Goal: Task Accomplishment & Management: Manage account settings

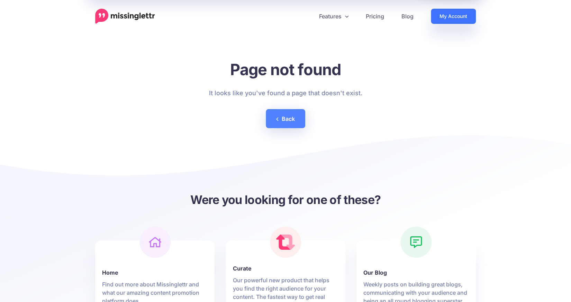
click at [451, 12] on link "My Account" at bounding box center [453, 16] width 45 height 15
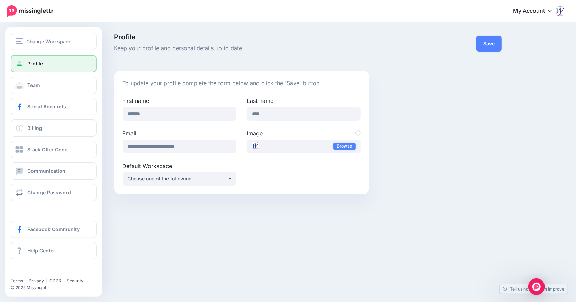
click at [40, 65] on span "Profile" at bounding box center [35, 64] width 16 height 6
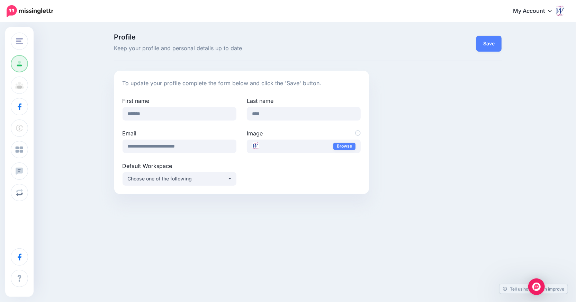
click at [528, 10] on link "My Account" at bounding box center [536, 11] width 60 height 17
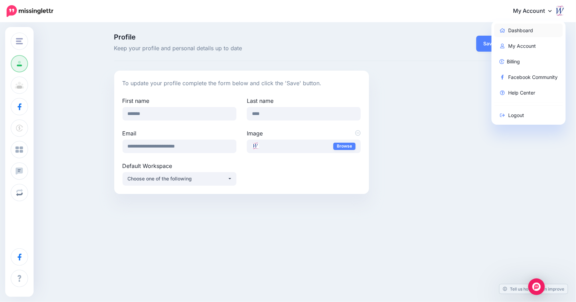
click at [522, 30] on link "Dashboard" at bounding box center [528, 31] width 69 height 14
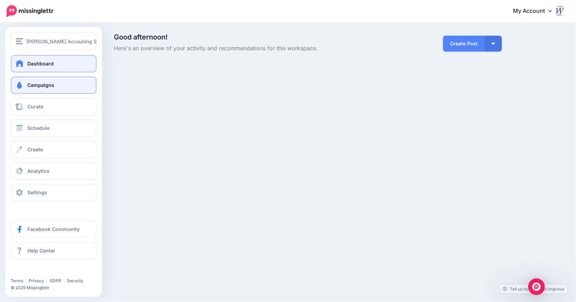
click at [38, 84] on span "Campaigns" at bounding box center [40, 85] width 27 height 6
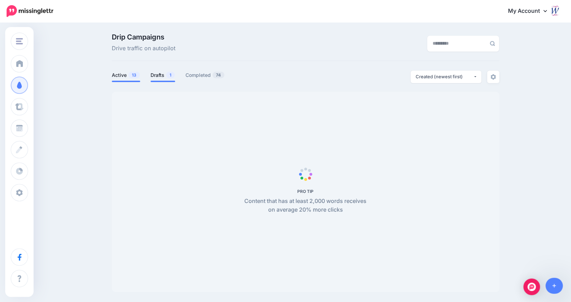
click at [159, 75] on link "Drafts 1" at bounding box center [163, 75] width 25 height 8
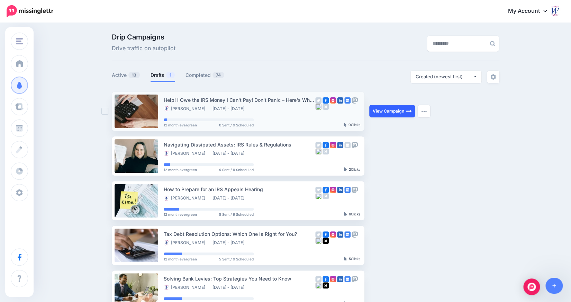
click at [401, 109] on link "View Campaign" at bounding box center [392, 111] width 46 height 12
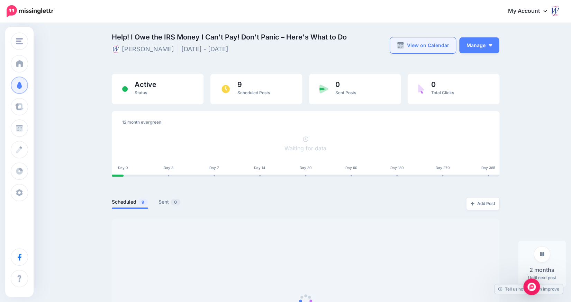
click at [431, 43] on link "View on Calendar" at bounding box center [423, 45] width 66 height 16
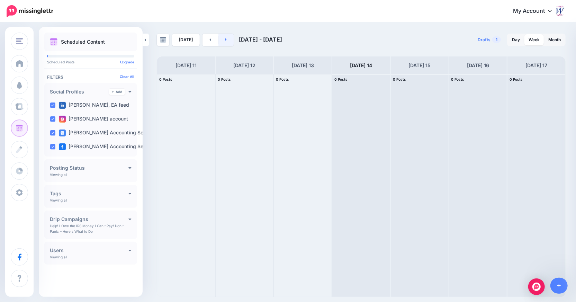
click at [220, 41] on link at bounding box center [226, 40] width 16 height 12
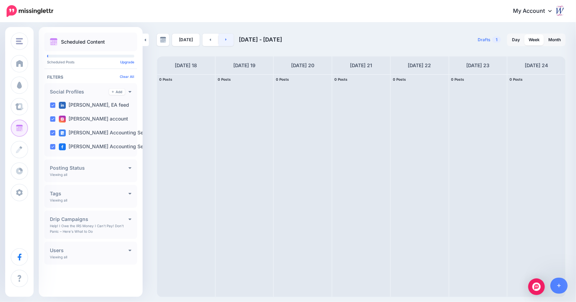
click at [220, 41] on link at bounding box center [226, 40] width 16 height 12
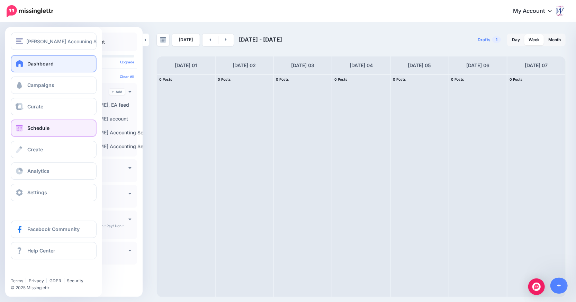
click at [32, 63] on span "Dashboard" at bounding box center [40, 64] width 26 height 6
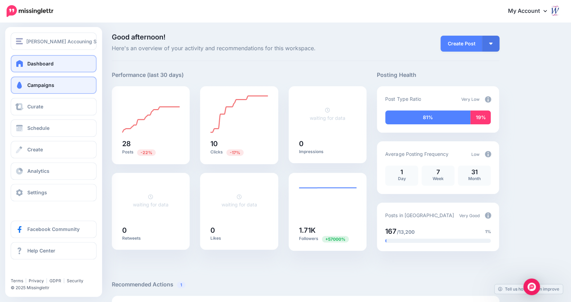
click at [50, 83] on span "Campaigns" at bounding box center [40, 85] width 27 height 6
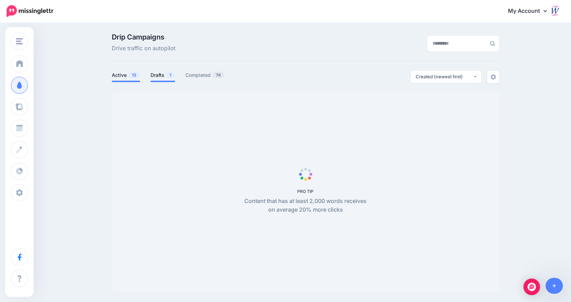
click at [165, 77] on link "Drafts 1" at bounding box center [163, 75] width 25 height 8
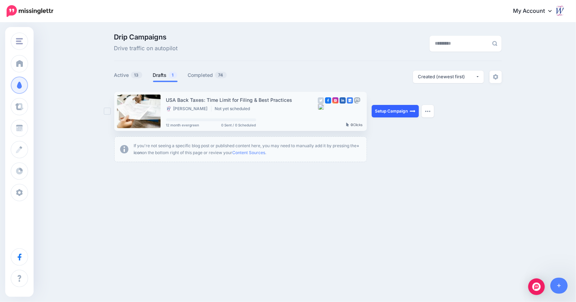
click at [393, 112] on link "Setup Campaign" at bounding box center [395, 111] width 47 height 12
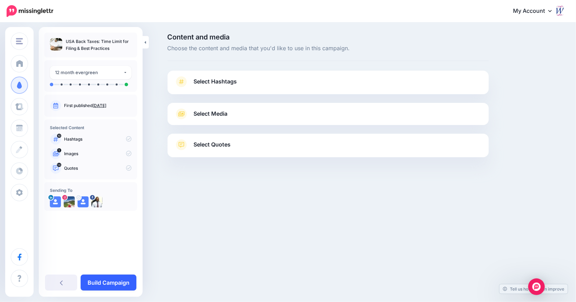
click at [104, 281] on link "Build Campaign" at bounding box center [109, 283] width 56 height 16
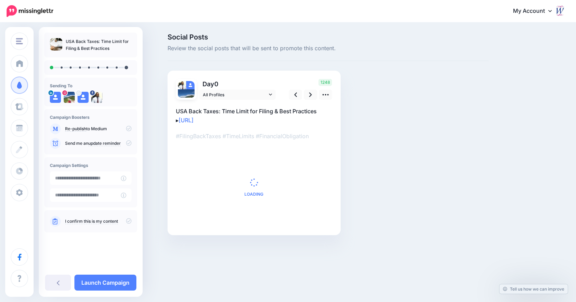
click at [216, 82] on span "0" at bounding box center [216, 83] width 4 height 7
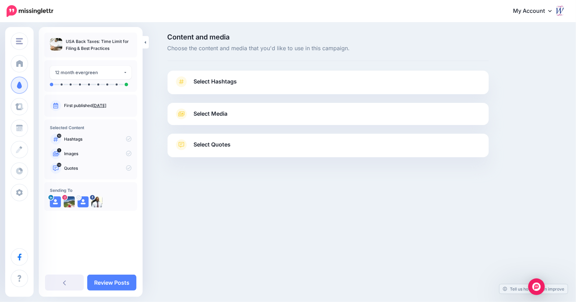
click at [224, 78] on span "Select Hashtags" at bounding box center [215, 81] width 43 height 9
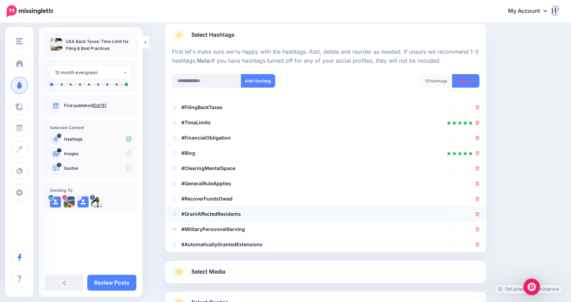
scroll to position [69, 0]
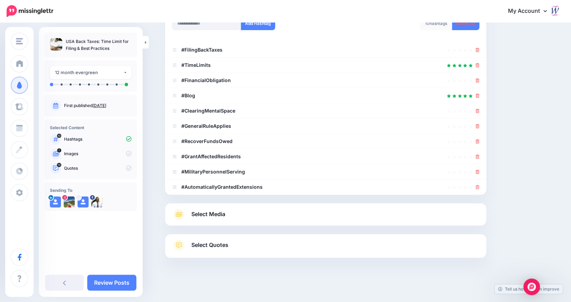
click at [237, 213] on link "Select Media" at bounding box center [325, 214] width 307 height 11
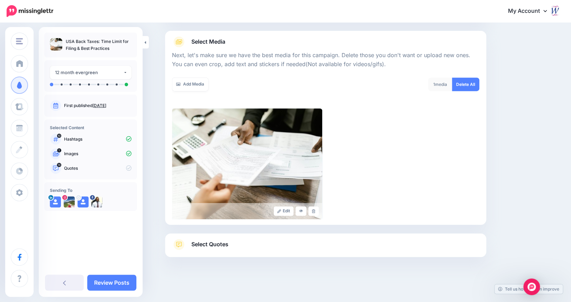
scroll to position [71, 0]
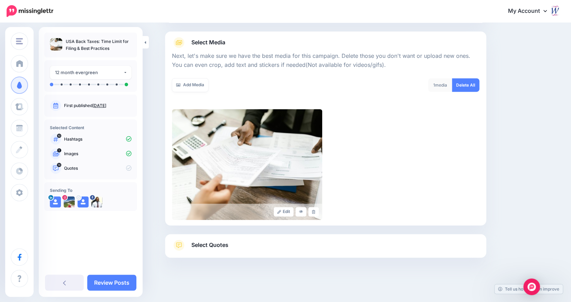
click at [224, 247] on span "Select Quotes" at bounding box center [209, 244] width 37 height 9
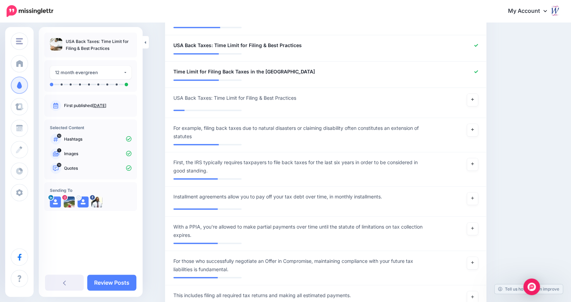
scroll to position [591, 0]
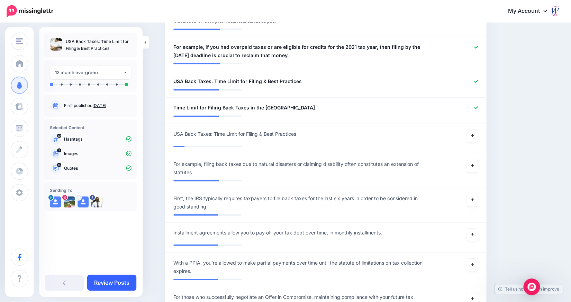
click at [119, 284] on link "Review Posts" at bounding box center [111, 283] width 49 height 16
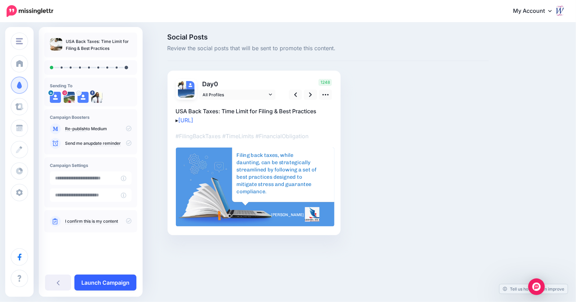
click at [121, 280] on link "Launch Campaign" at bounding box center [105, 283] width 62 height 16
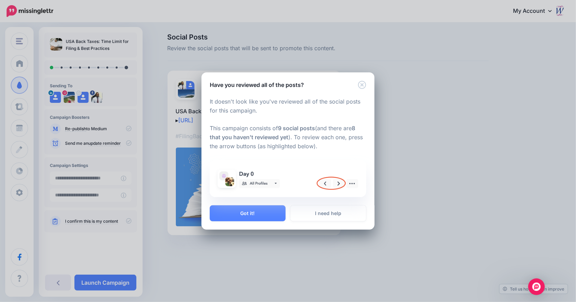
click at [88, 221] on div "Have you reviewed all of the posts? It doesn't look like you've reviewed all of…" at bounding box center [288, 151] width 576 height 302
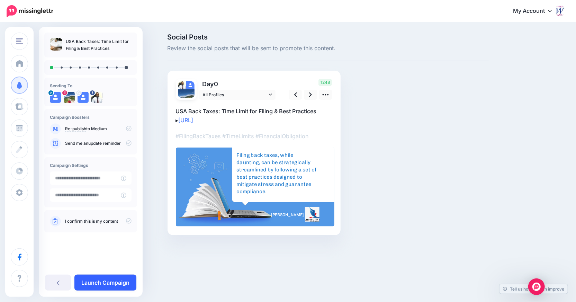
click at [102, 282] on link "Launch Campaign" at bounding box center [105, 283] width 62 height 16
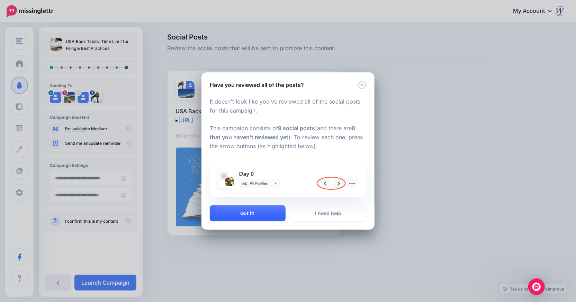
click at [256, 211] on button "Got it!" at bounding box center [248, 213] width 76 height 16
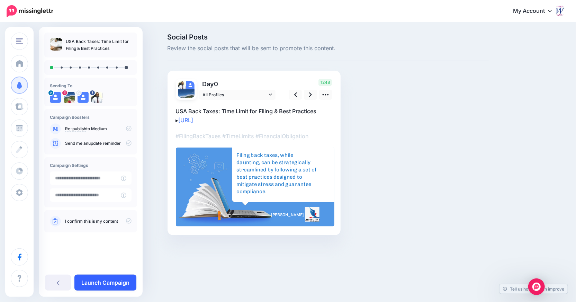
click at [115, 278] on link "Launch Campaign" at bounding box center [105, 283] width 62 height 16
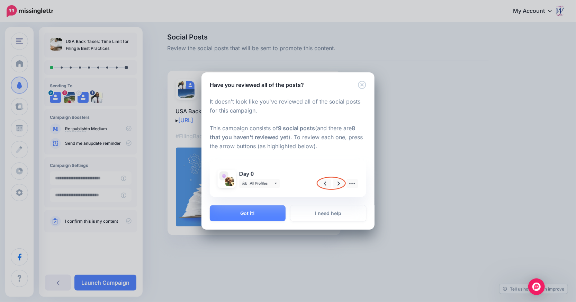
click at [412, 83] on div "Have you reviewed all of the posts? It doesn't look like you've reviewed all of…" at bounding box center [288, 151] width 576 height 302
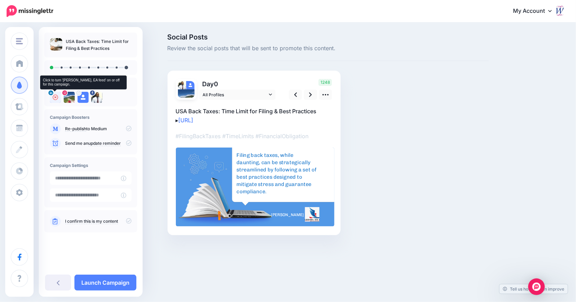
click at [55, 97] on icon at bounding box center [56, 98] width 6 height 6
click at [310, 94] on icon at bounding box center [310, 94] width 3 height 7
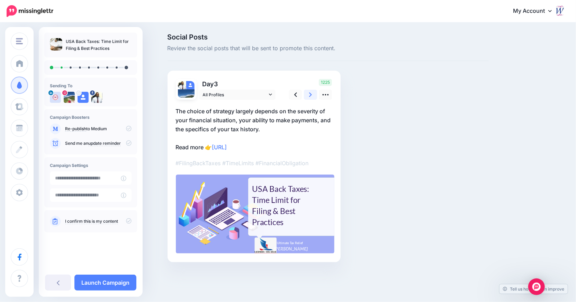
click at [310, 94] on icon at bounding box center [310, 94] width 3 height 7
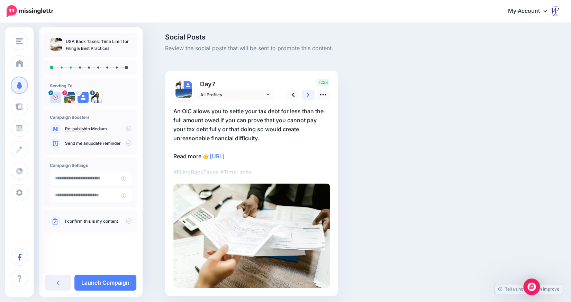
click at [309, 95] on icon at bounding box center [308, 94] width 3 height 7
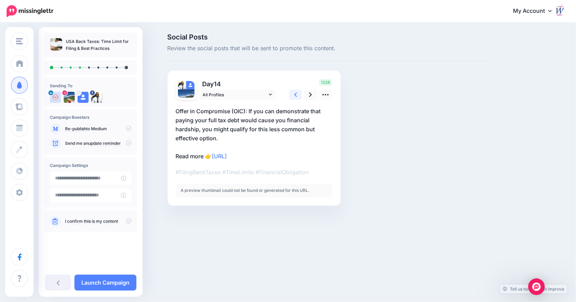
click at [294, 93] on icon at bounding box center [295, 94] width 3 height 7
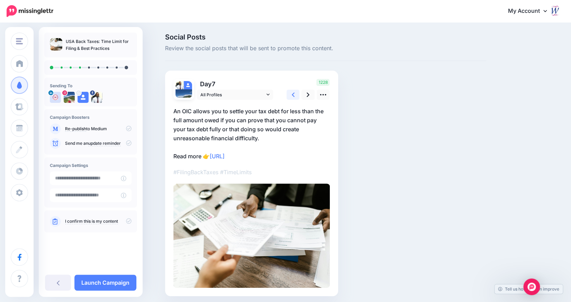
scroll to position [25, 0]
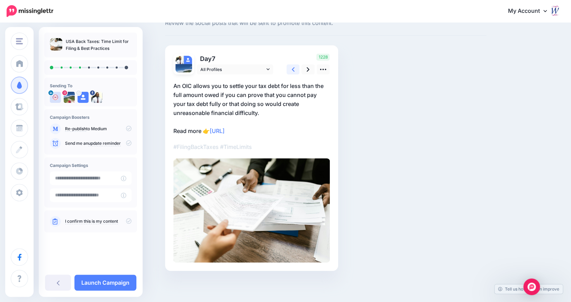
click at [291, 69] on link at bounding box center [293, 69] width 13 height 10
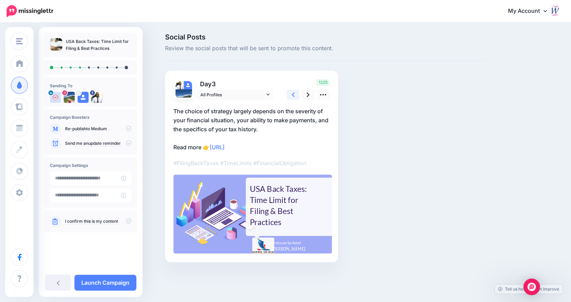
scroll to position [0, 0]
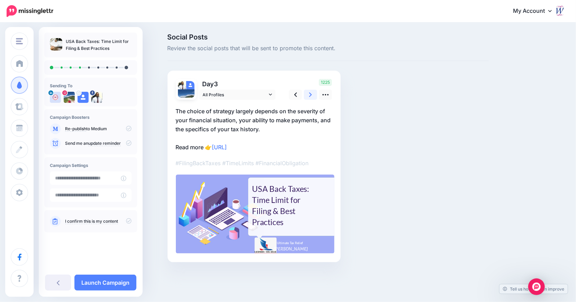
click at [312, 96] on icon at bounding box center [310, 94] width 3 height 7
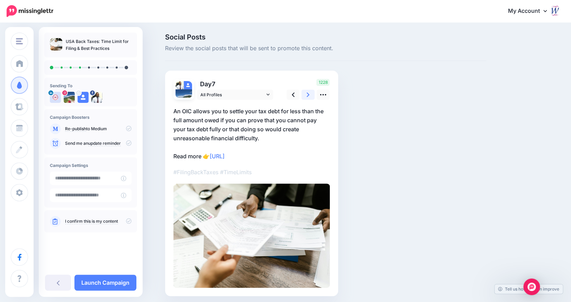
click at [309, 96] on icon at bounding box center [308, 94] width 3 height 7
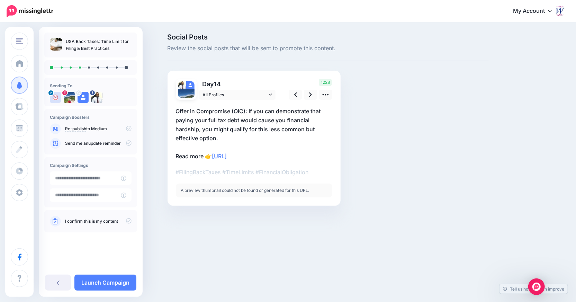
click at [241, 167] on div at bounding box center [254, 149] width 156 height 98
click at [312, 91] on icon at bounding box center [310, 94] width 3 height 7
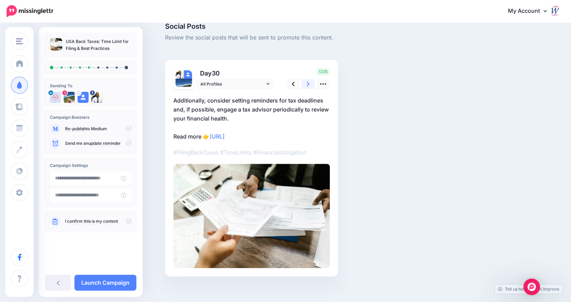
scroll to position [16, 0]
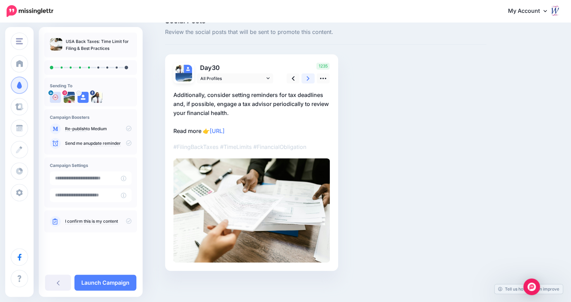
click at [309, 75] on icon at bounding box center [308, 78] width 3 height 7
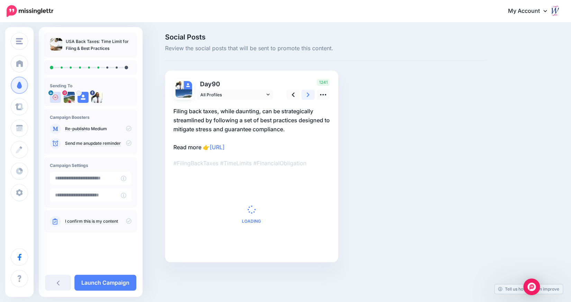
scroll to position [0, 0]
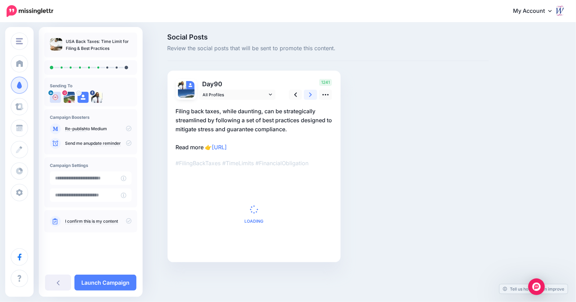
click at [312, 94] on link at bounding box center [310, 95] width 13 height 10
click at [310, 94] on icon at bounding box center [310, 94] width 3 height 5
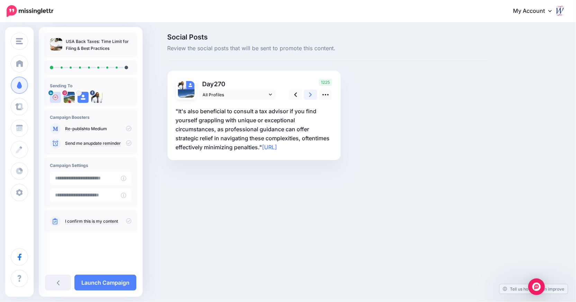
click at [311, 95] on icon at bounding box center [310, 94] width 3 height 7
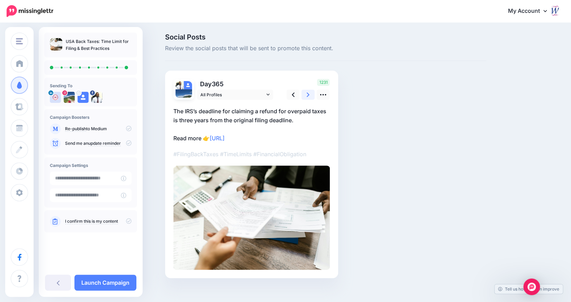
click at [309, 95] on icon at bounding box center [308, 94] width 3 height 7
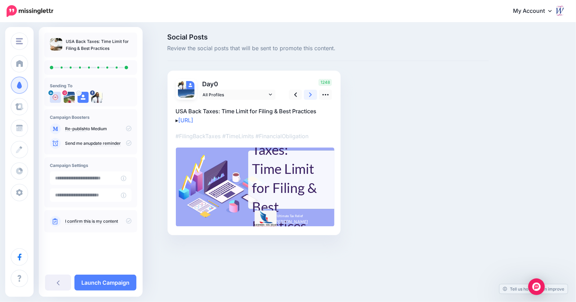
click at [312, 95] on icon at bounding box center [310, 94] width 3 height 7
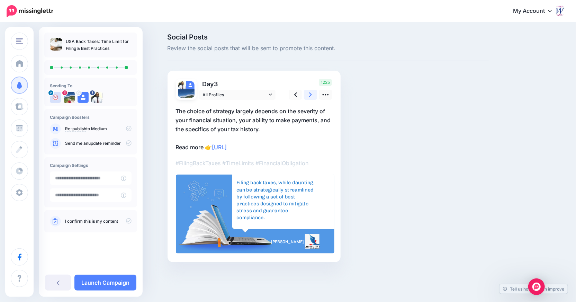
click at [312, 95] on icon at bounding box center [310, 94] width 3 height 7
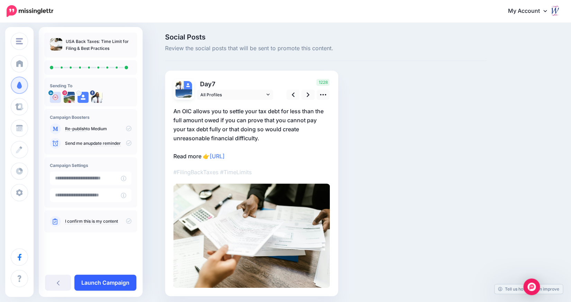
click at [91, 280] on link "Launch Campaign" at bounding box center [105, 283] width 62 height 16
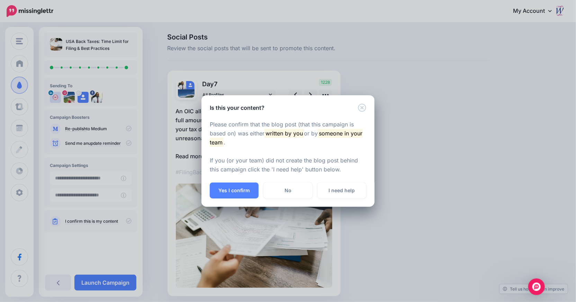
drag, startPoint x: 124, startPoint y: 218, endPoint x: 204, endPoint y: 192, distance: 84.2
click at [125, 218] on div "Is this your content? Please confirm that the blog post (that this campaign is …" at bounding box center [288, 151] width 576 height 302
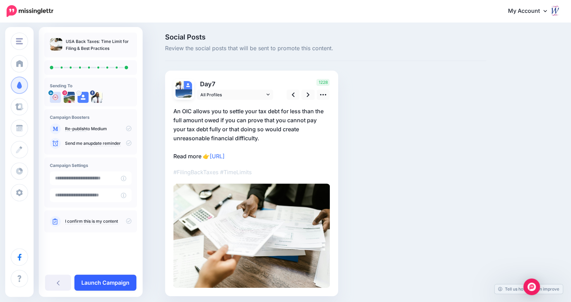
click at [99, 284] on link "Launch Campaign" at bounding box center [105, 283] width 62 height 16
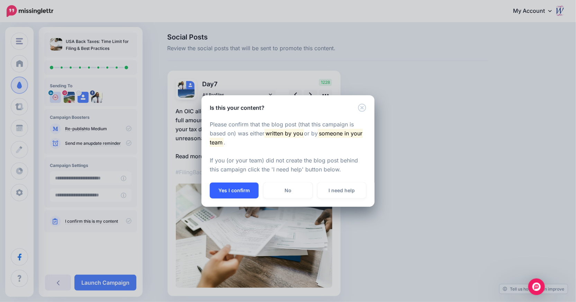
click at [229, 192] on button "Yes I confirm" at bounding box center [234, 190] width 49 height 16
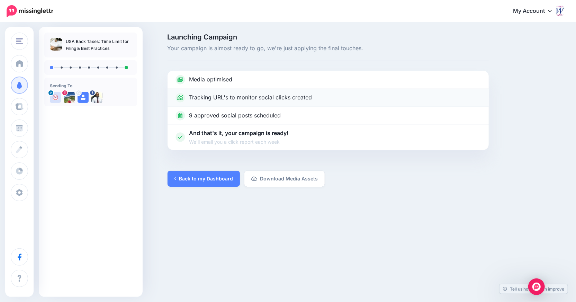
click at [223, 98] on p "Tracking URL's to monitor social clicks created" at bounding box center [250, 97] width 123 height 9
click at [208, 180] on link "Back to my Dashboard" at bounding box center [204, 179] width 72 height 16
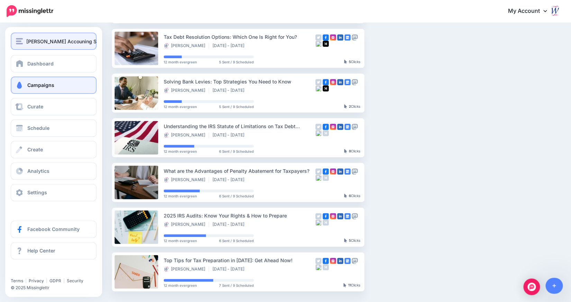
scroll to position [173, 0]
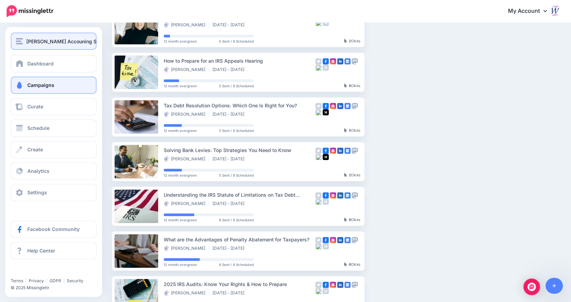
click at [19, 39] on img "button" at bounding box center [19, 41] width 7 height 6
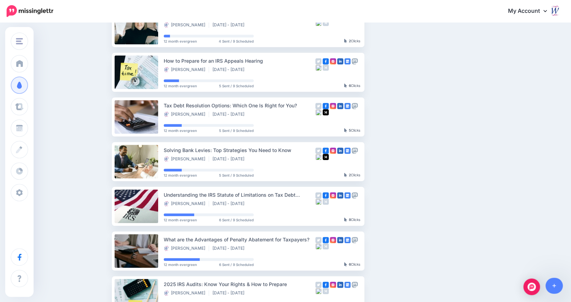
click at [368, 17] on div "My Account Dashboard My Account Billing Facebook Community Help Center Logout" at bounding box center [311, 11] width 499 height 17
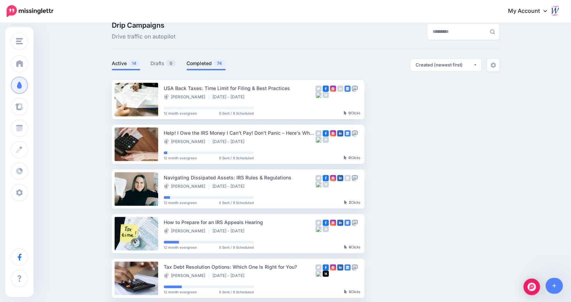
scroll to position [0, 0]
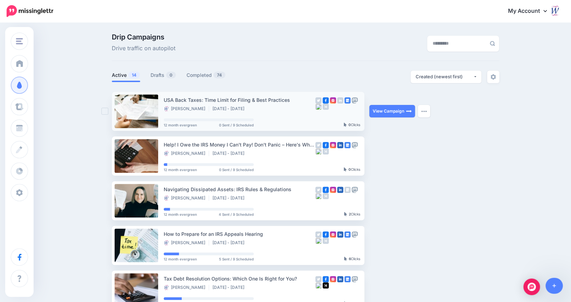
click at [202, 99] on div "USA Back Taxes: Time Limit for Filing & Best Practices" at bounding box center [240, 100] width 152 height 8
drag, startPoint x: 166, startPoint y: 99, endPoint x: 292, endPoint y: 100, distance: 126.0
click at [292, 100] on li "USA Back Taxes: Time Limit for Filing & Best Practices Bernell Ward Aug 15 2025…" at bounding box center [238, 111] width 253 height 39
copy div "USA Back Taxes: Time Limit for Filing & Best Practices"
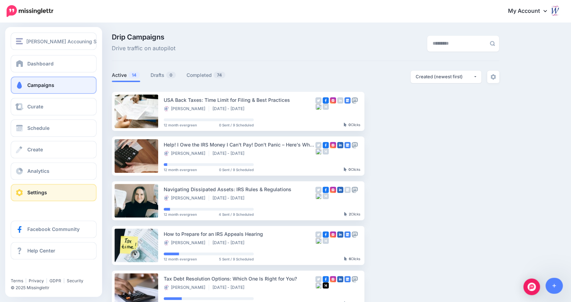
click at [38, 194] on span "Settings" at bounding box center [37, 192] width 20 height 6
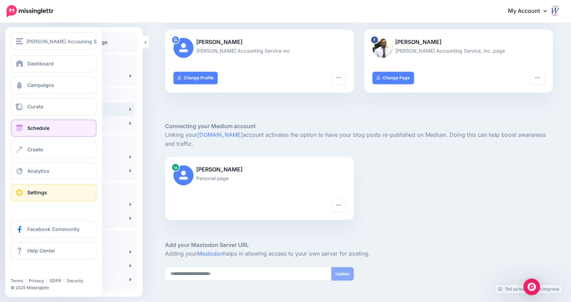
scroll to position [76, 0]
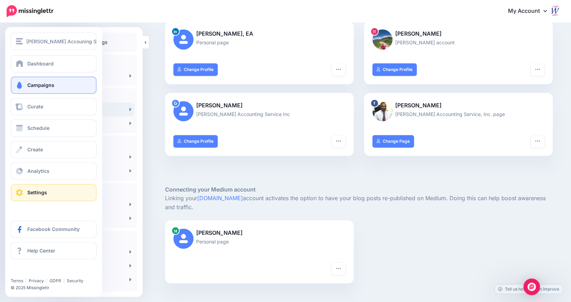
click at [41, 84] on span "Campaigns" at bounding box center [40, 85] width 27 height 6
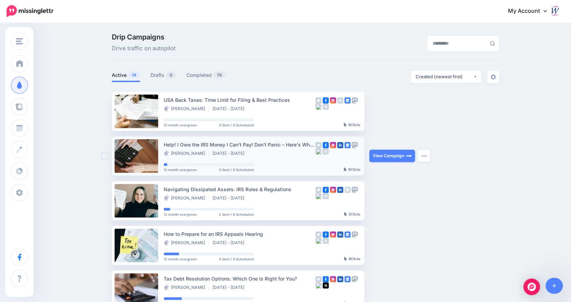
click at [204, 146] on div "Help! I Owe the IRS Money I Can't Pay! Don't Panic – Here's What to Do" at bounding box center [240, 145] width 152 height 8
click at [395, 156] on link "View Campaign" at bounding box center [392, 156] width 46 height 12
click at [422, 152] on button "button" at bounding box center [424, 156] width 12 height 12
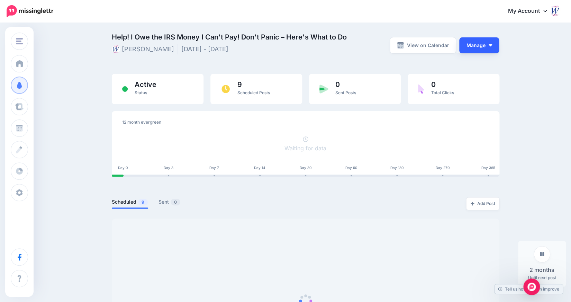
click at [485, 42] on button "Manage" at bounding box center [479, 45] width 40 height 16
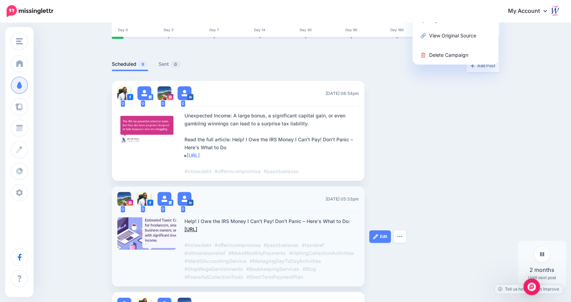
scroll to position [138, 0]
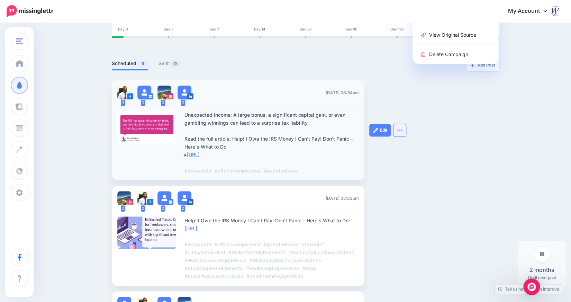
click at [403, 130] on img "button" at bounding box center [400, 130] width 6 height 2
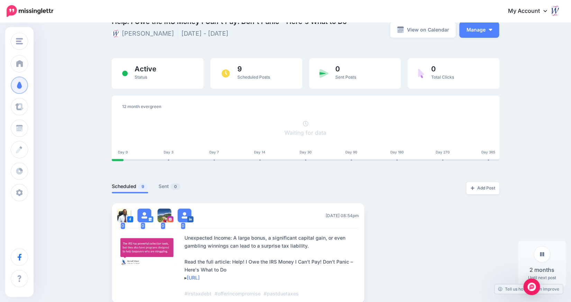
scroll to position [0, 0]
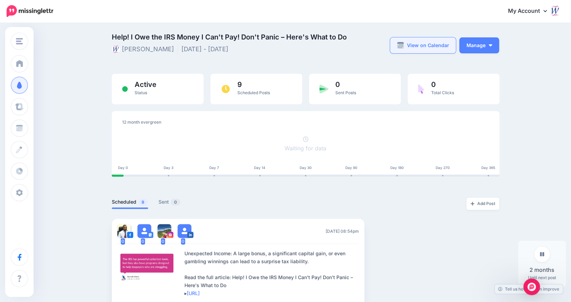
click at [442, 43] on link "View on Calendar" at bounding box center [423, 45] width 66 height 16
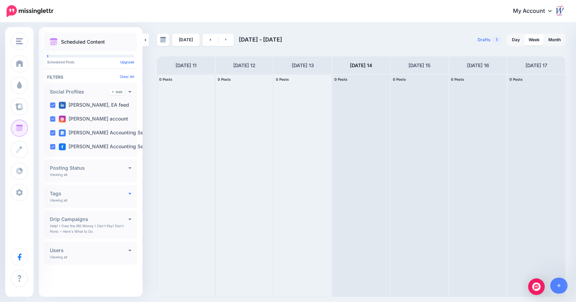
click at [131, 194] on icon at bounding box center [129, 193] width 3 height 5
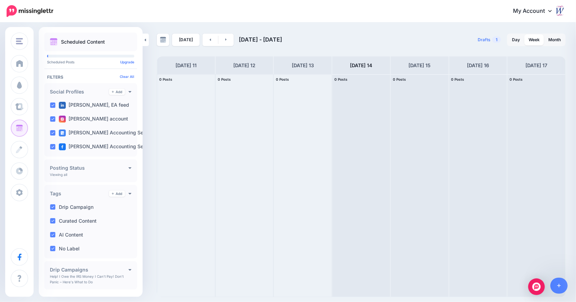
click at [124, 166] on h4 "Posting Status" at bounding box center [89, 167] width 79 height 5
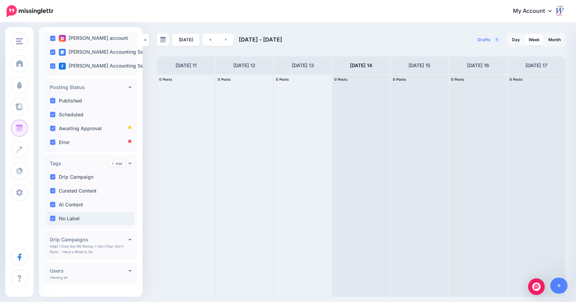
scroll to position [91, 0]
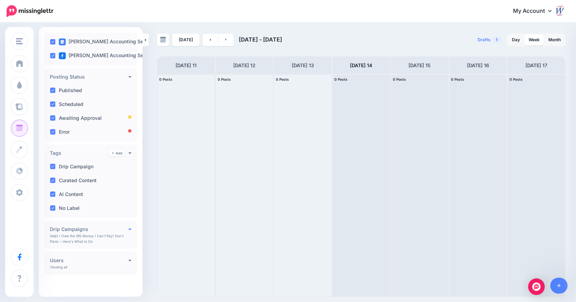
click at [128, 230] on icon at bounding box center [129, 228] width 3 height 5
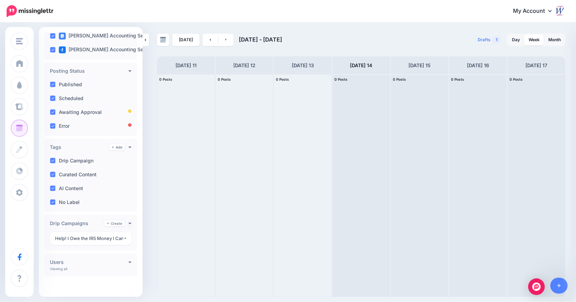
scroll to position [99, 0]
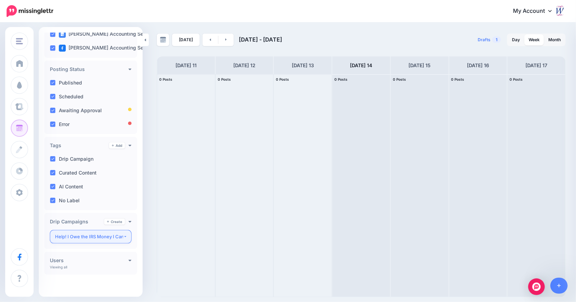
click at [101, 235] on div "Help! I Owe the IRS Money I Can't Pay! Don't Panic – Here's What to Do" at bounding box center [89, 237] width 68 height 8
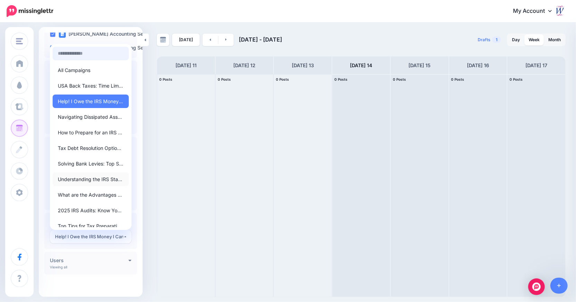
scroll to position [0, 0]
click at [71, 86] on span "USA Back Taxes: Time Limit for Filing & Best Practices" at bounding box center [91, 86] width 66 height 8
select select "********"
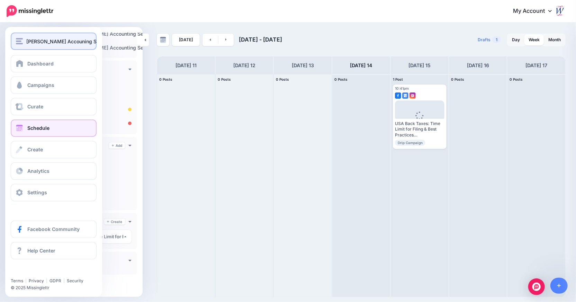
click at [20, 38] on img "button" at bounding box center [19, 41] width 7 height 6
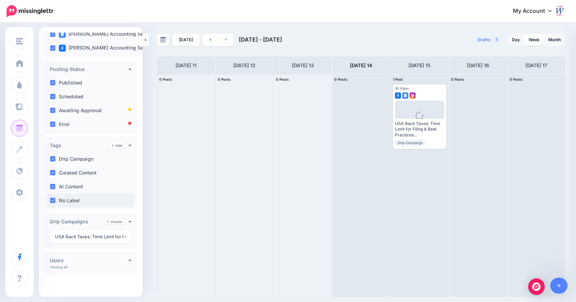
click at [72, 201] on label "No Label" at bounding box center [69, 200] width 21 height 5
click at [51, 200] on ins at bounding box center [53, 201] width 6 height 6
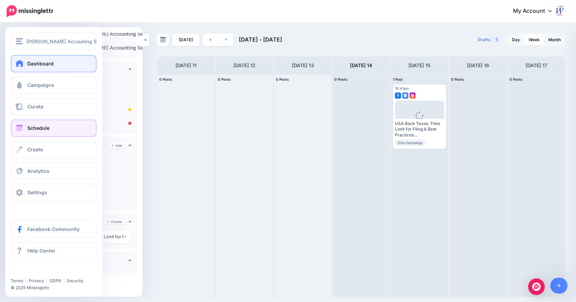
click at [39, 64] on span "Dashboard" at bounding box center [40, 64] width 26 height 6
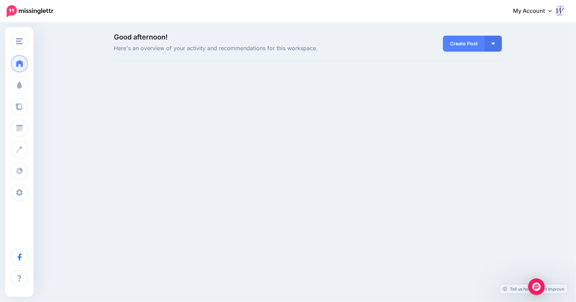
click at [180, 46] on span "Here's an overview of your activity and recommendations for this workspace." at bounding box center [241, 48] width 255 height 9
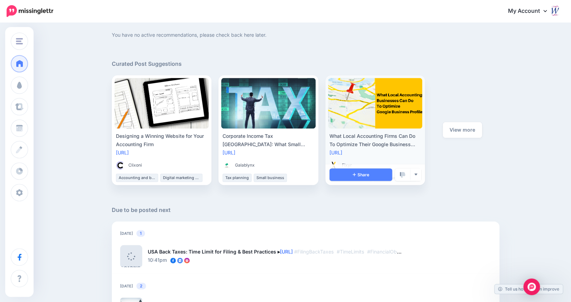
scroll to position [277, 0]
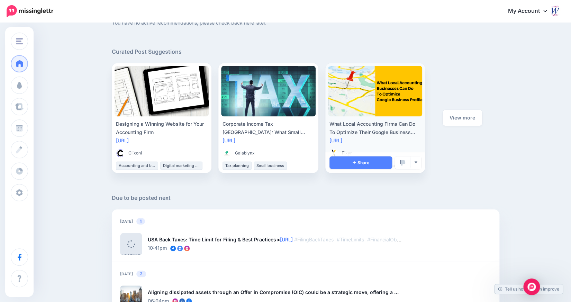
click at [394, 102] on link at bounding box center [375, 91] width 95 height 51
